Goal: Go to known website: Access a specific website the user already knows

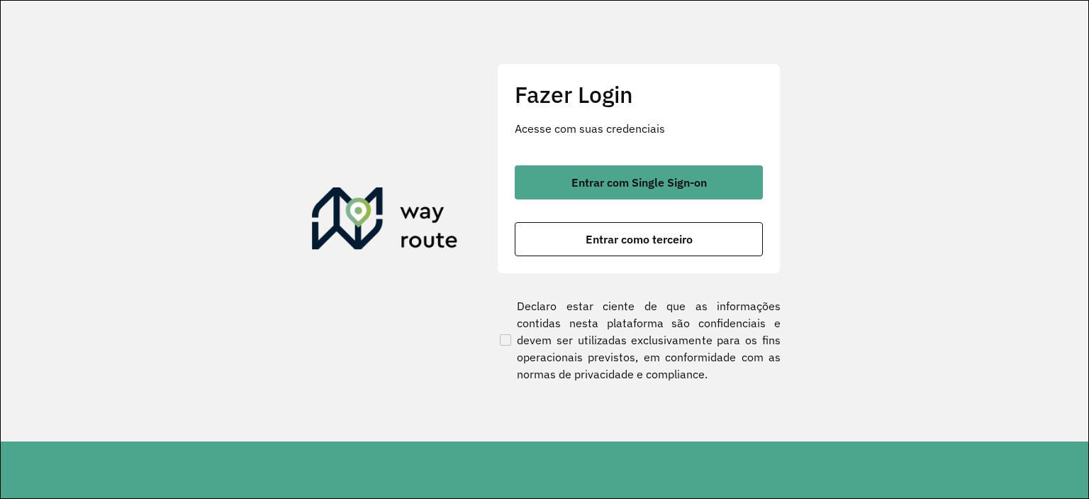
click at [613, 178] on span "Entrar com Single Sign-on" at bounding box center [639, 182] width 135 height 11
